Goal: Information Seeking & Learning: Check status

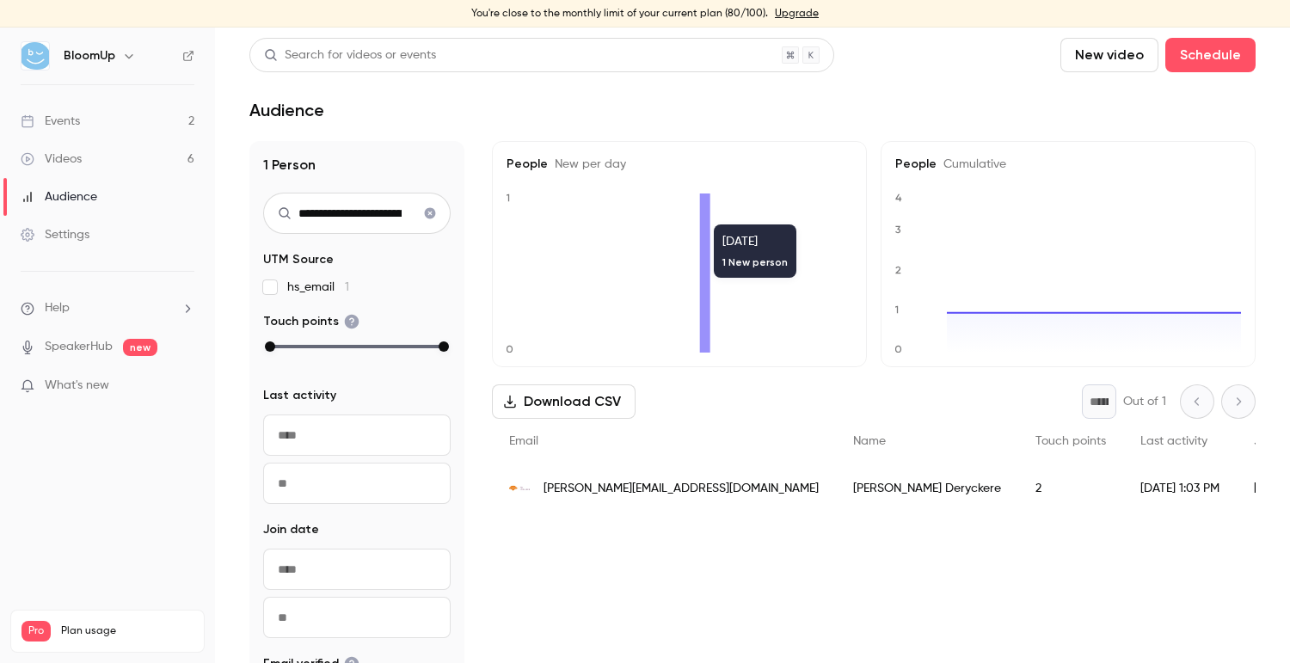
click at [83, 105] on link "Events 2" at bounding box center [107, 121] width 215 height 38
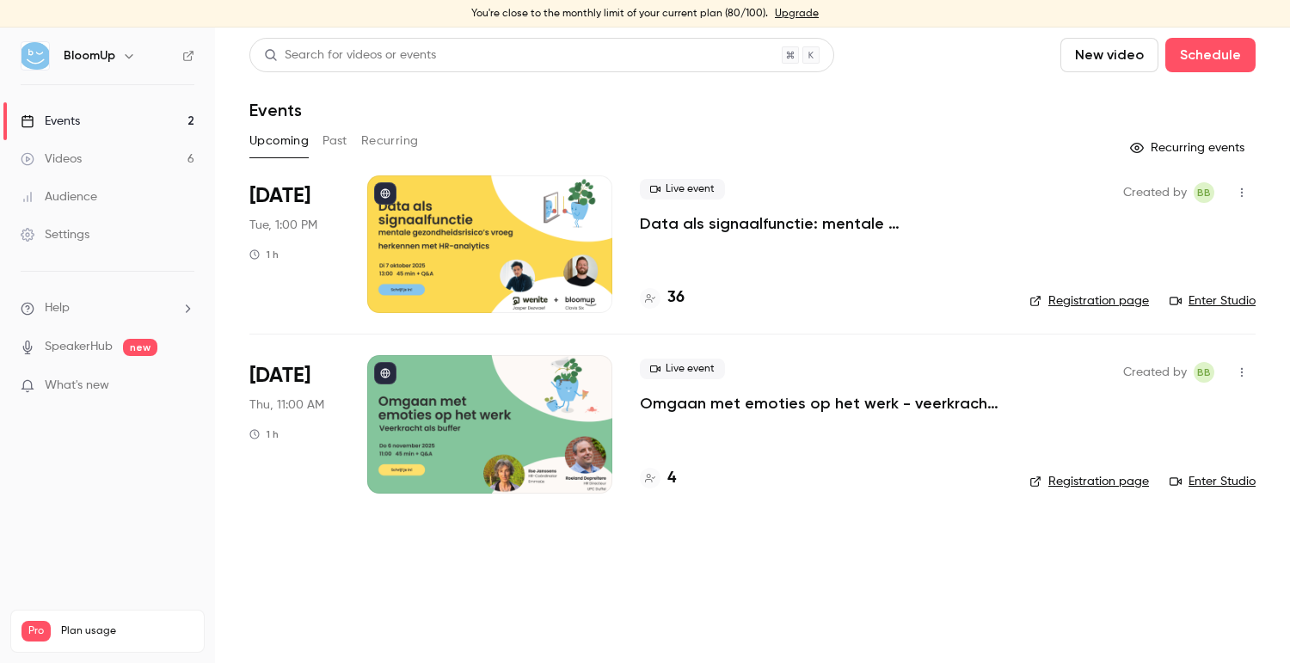
click at [345, 138] on button "Past" at bounding box center [334, 141] width 25 height 28
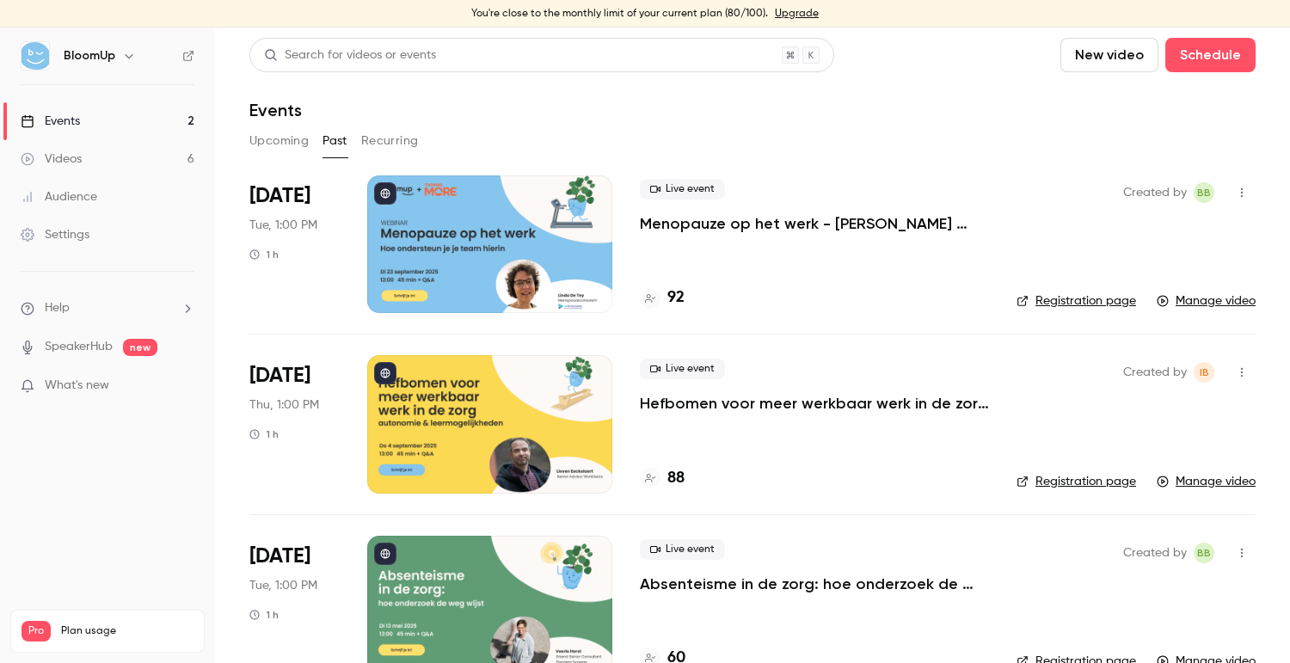
click at [283, 141] on button "Upcoming" at bounding box center [278, 141] width 59 height 28
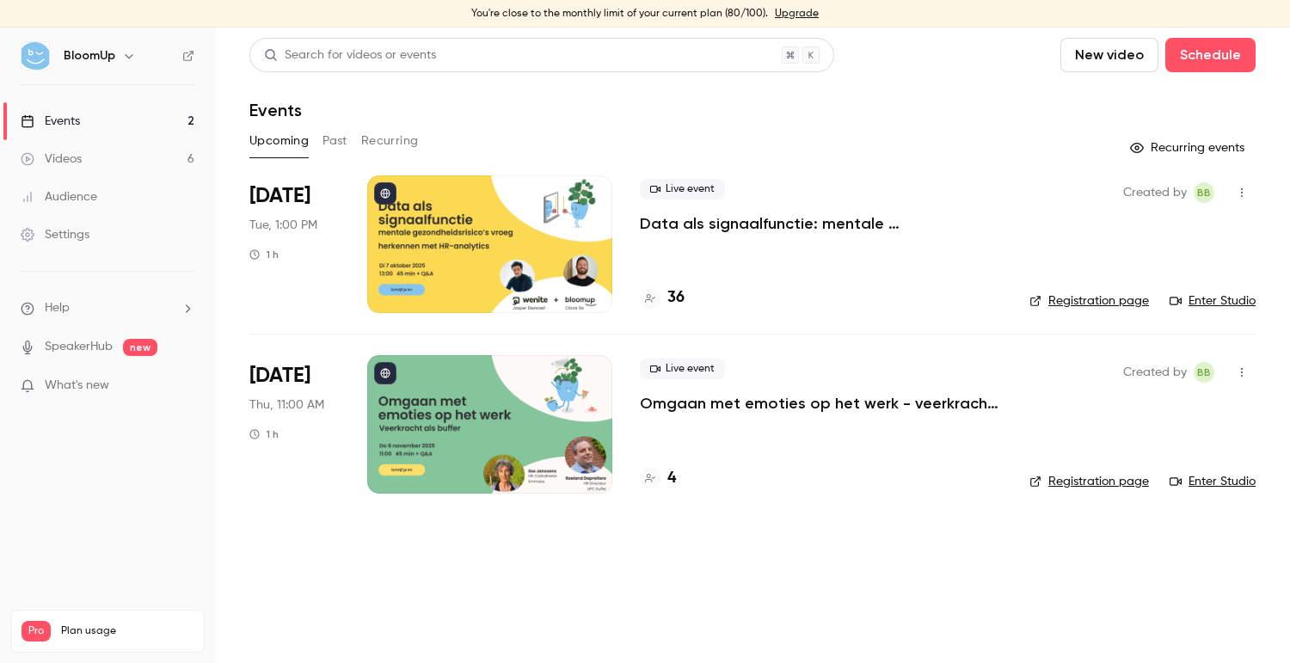
click at [333, 146] on button "Past" at bounding box center [334, 141] width 25 height 28
